Goal: Transaction & Acquisition: Purchase product/service

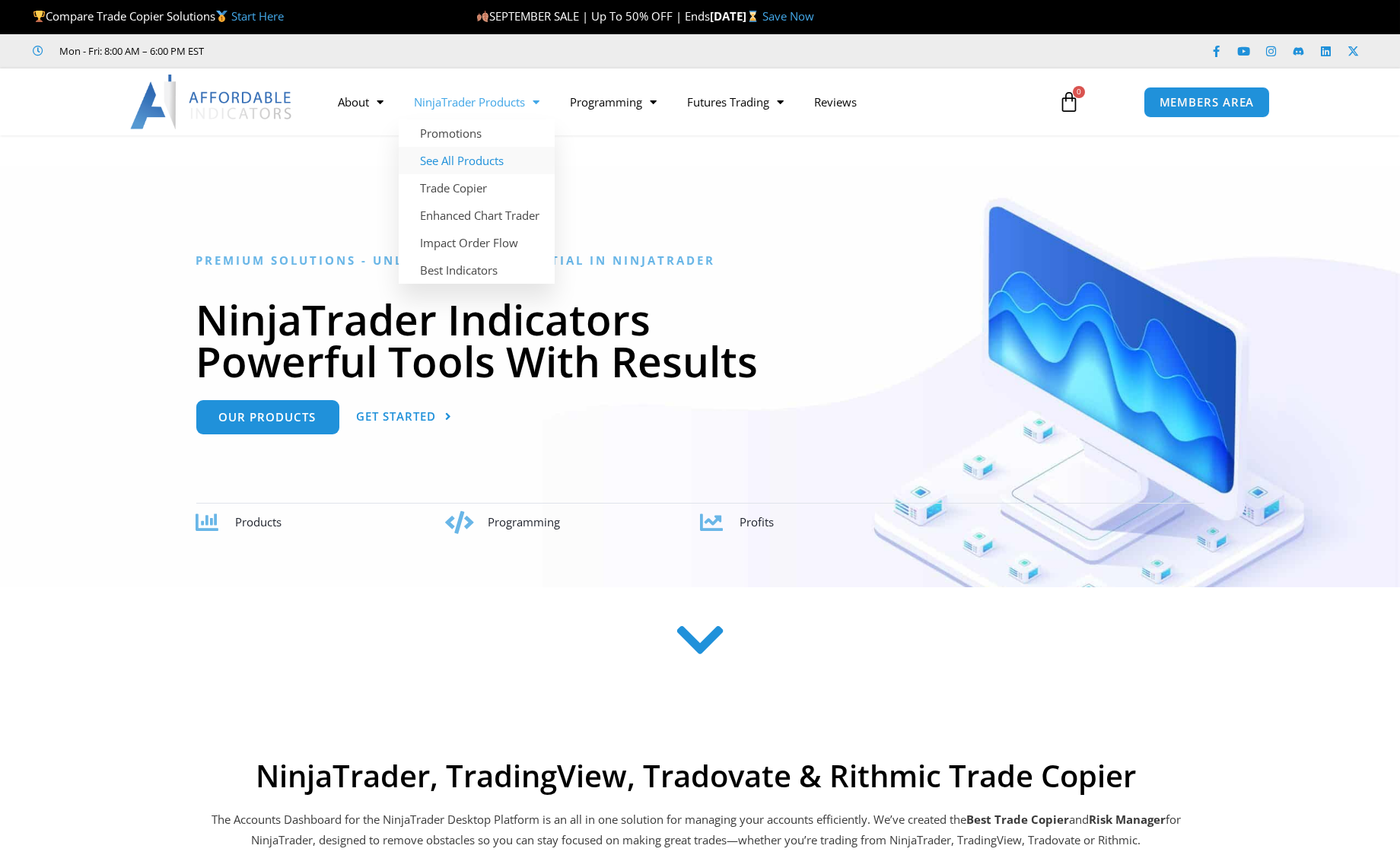
click at [470, 156] on link "See All Products" at bounding box center [476, 160] width 156 height 28
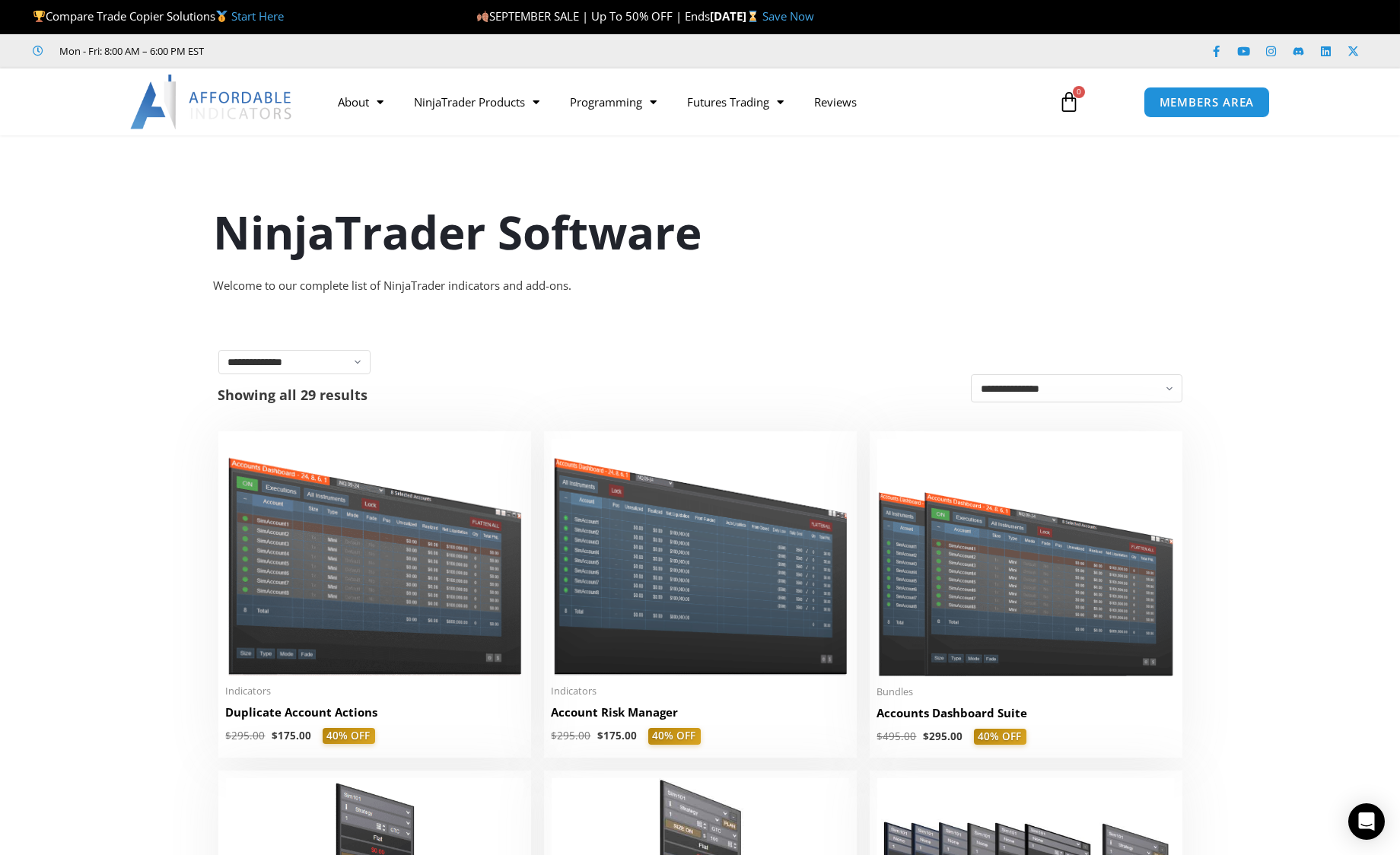
scroll to position [405, 0]
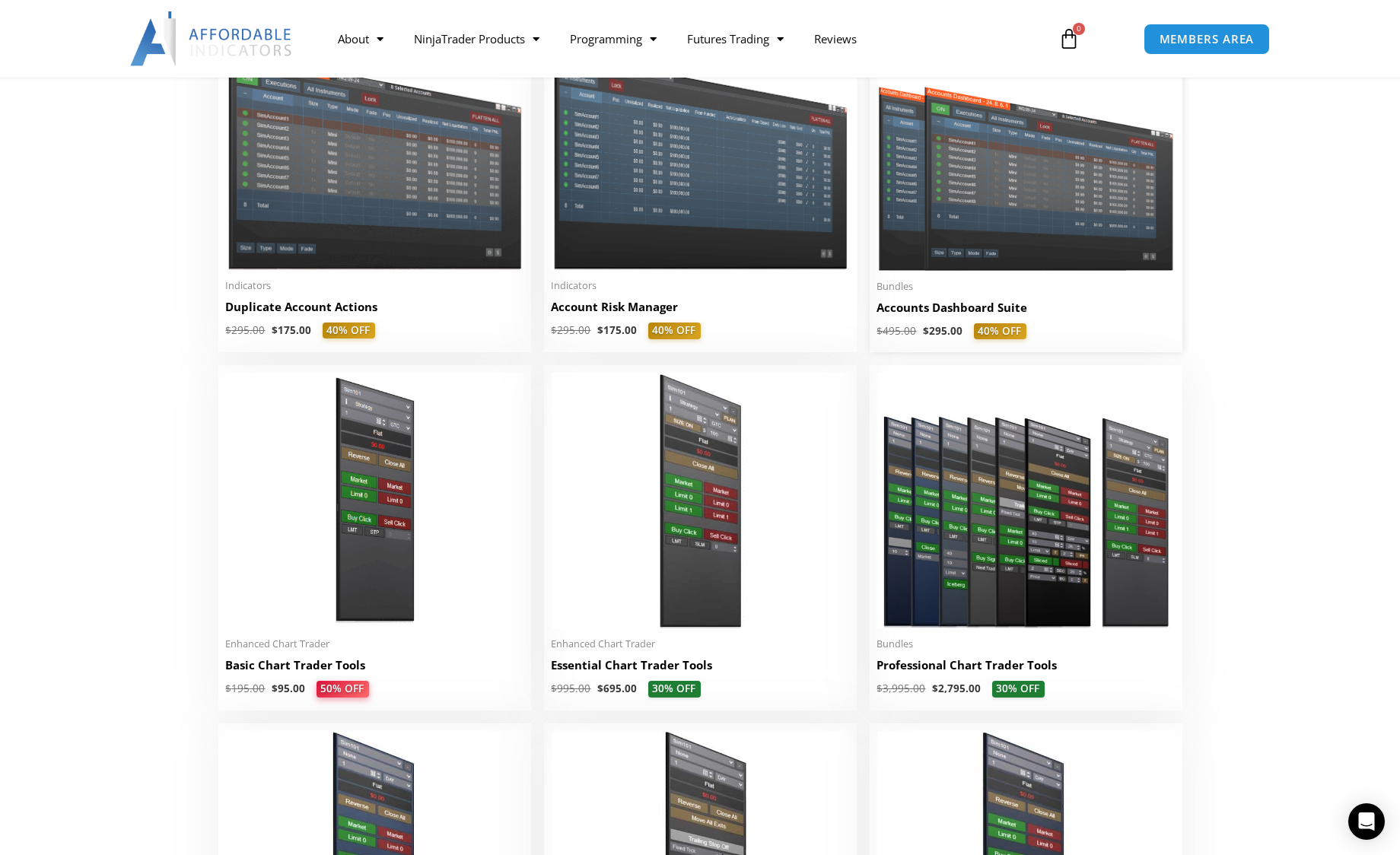
click at [1012, 201] on img at bounding box center [1026, 152] width 298 height 237
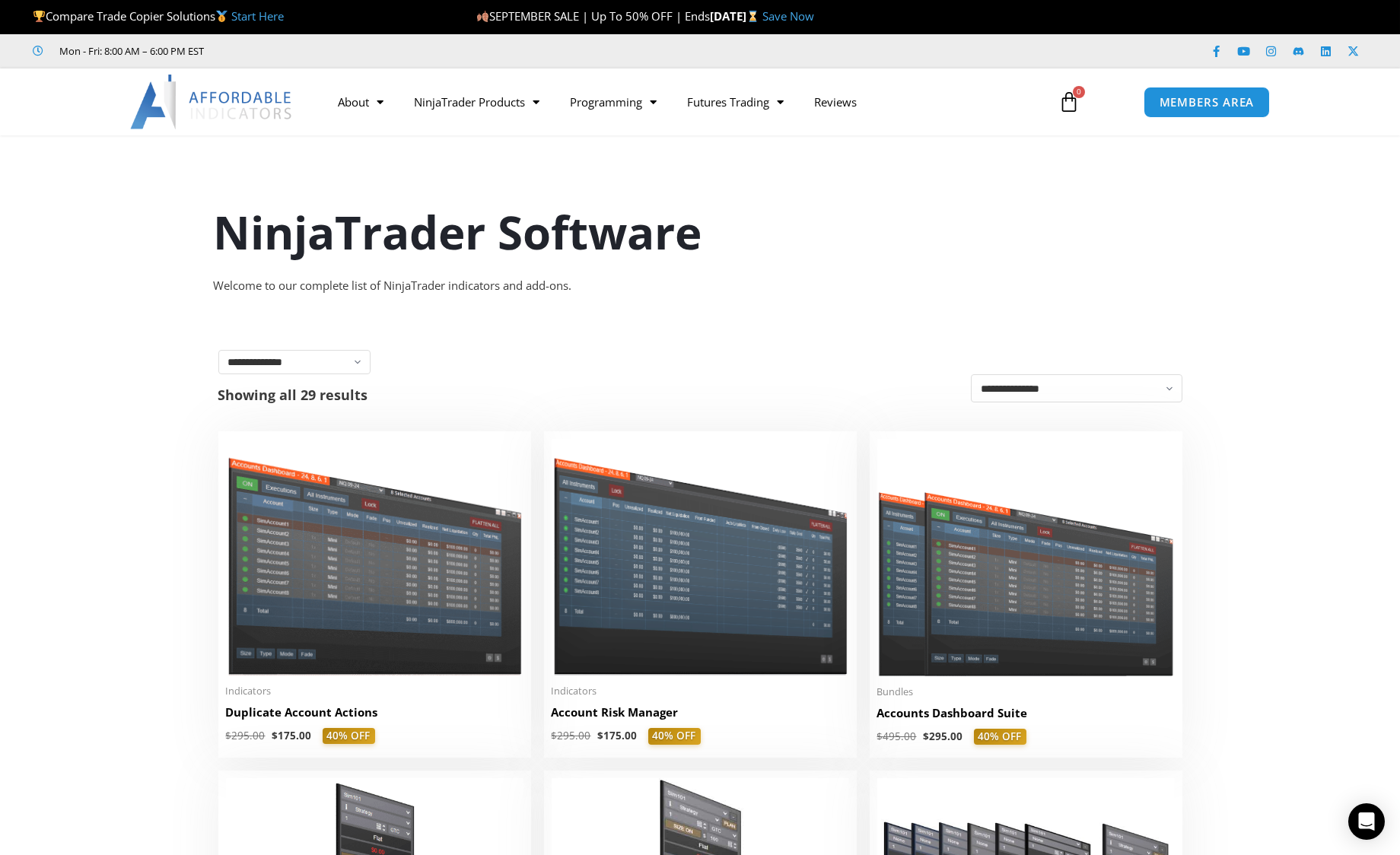
scroll to position [405, 0]
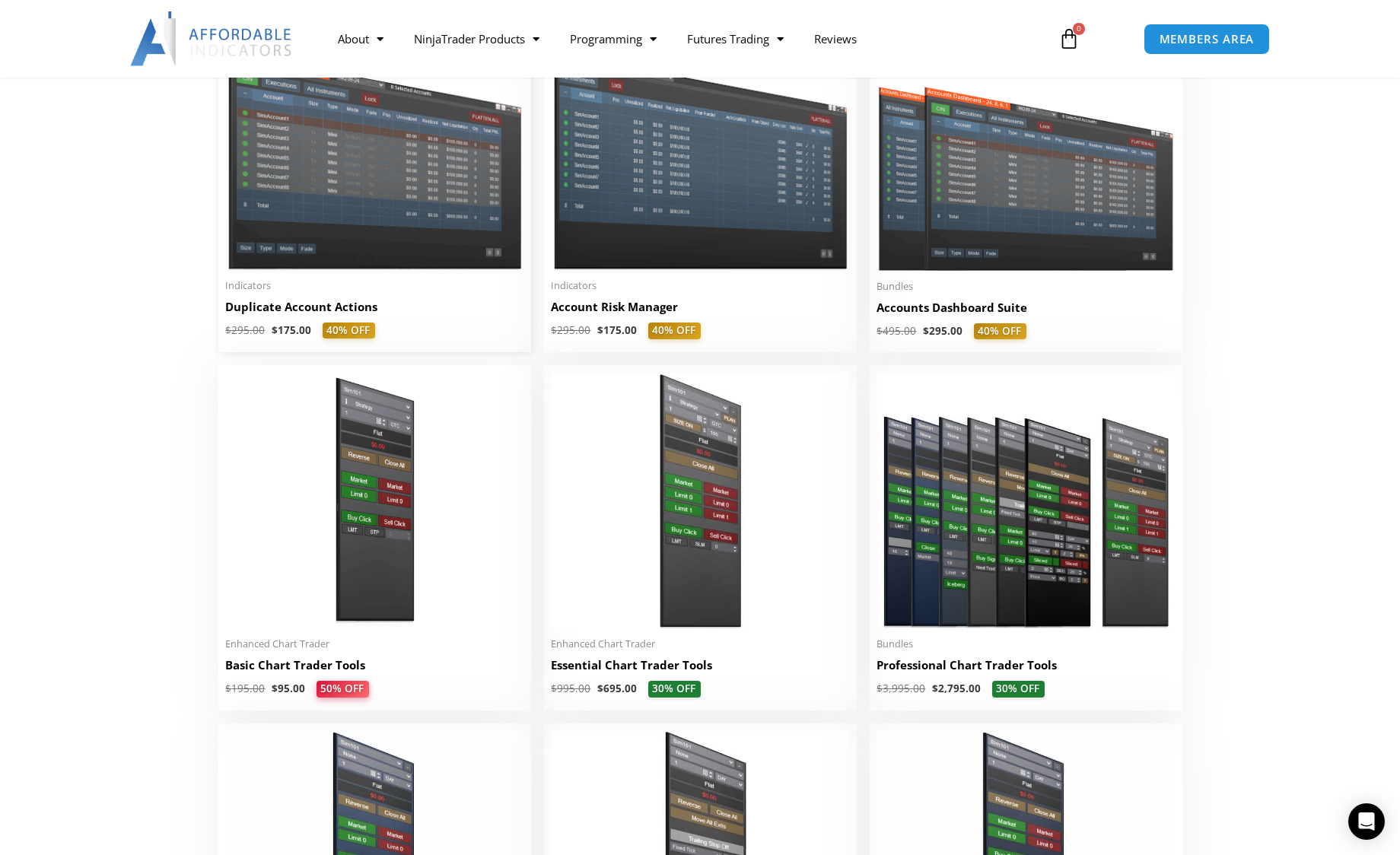
click at [303, 237] on img at bounding box center [375, 152] width 298 height 236
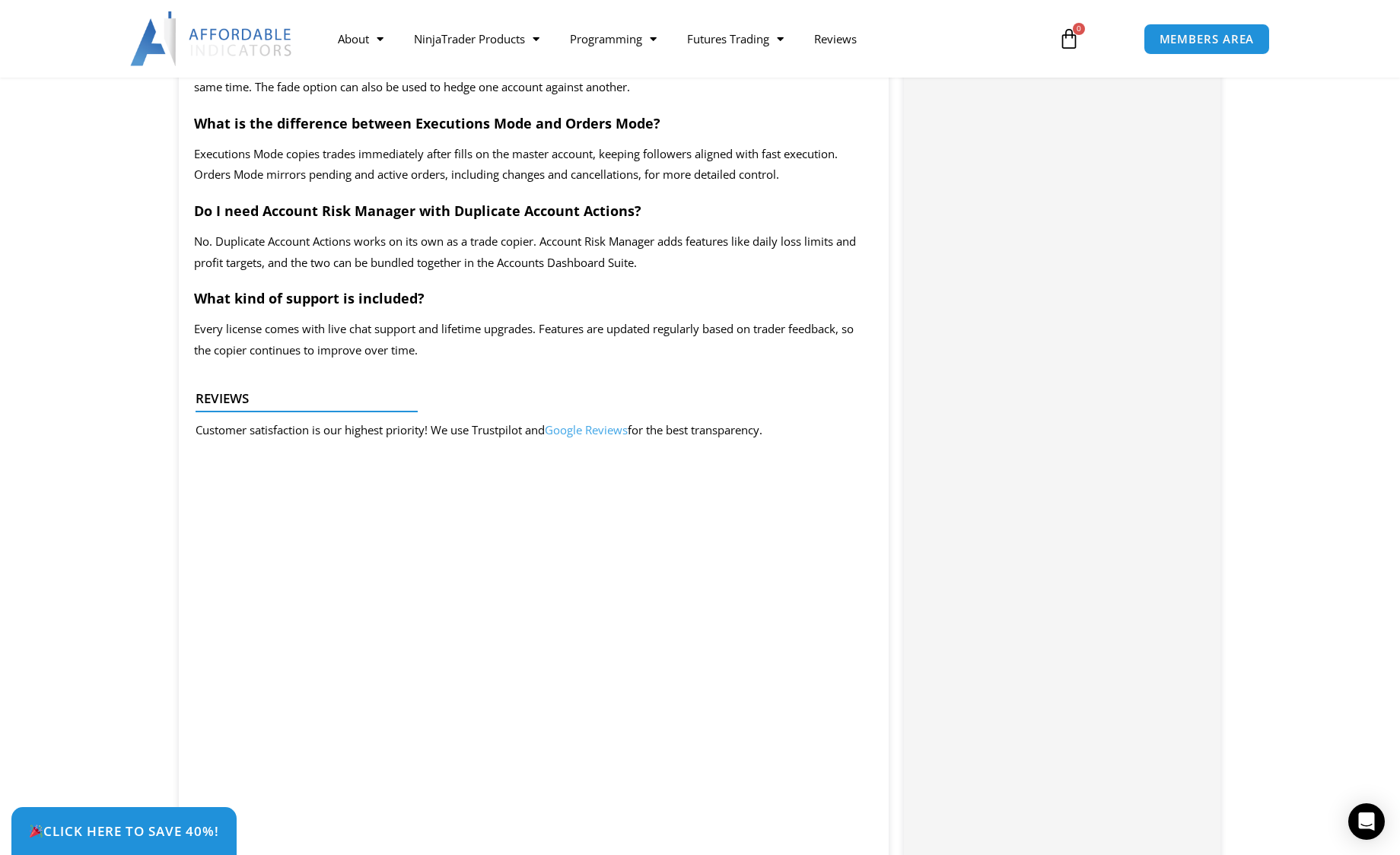
scroll to position [2121, 0]
